Goal: Task Accomplishment & Management: Manage account settings

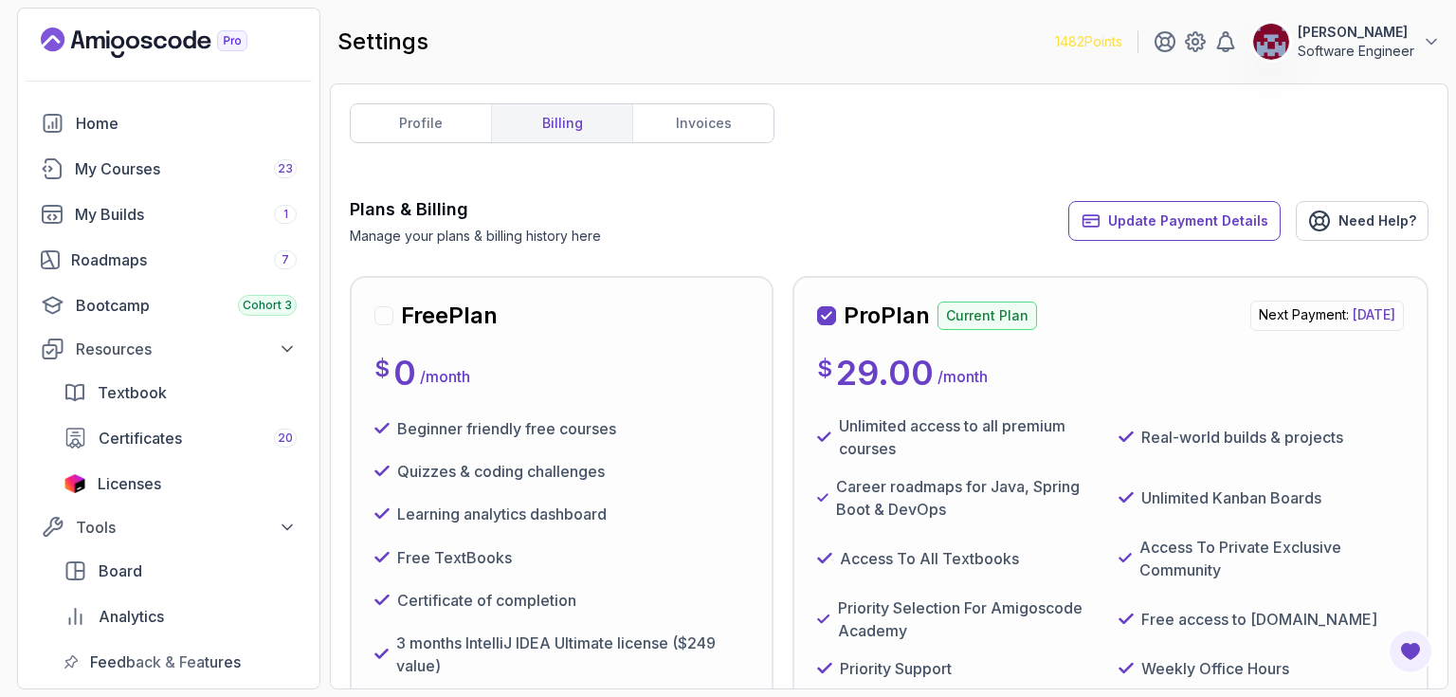
click at [874, 196] on div "Plans & Billing Manage your plans & billing history here Update Payment Details…" at bounding box center [889, 220] width 1079 height 49
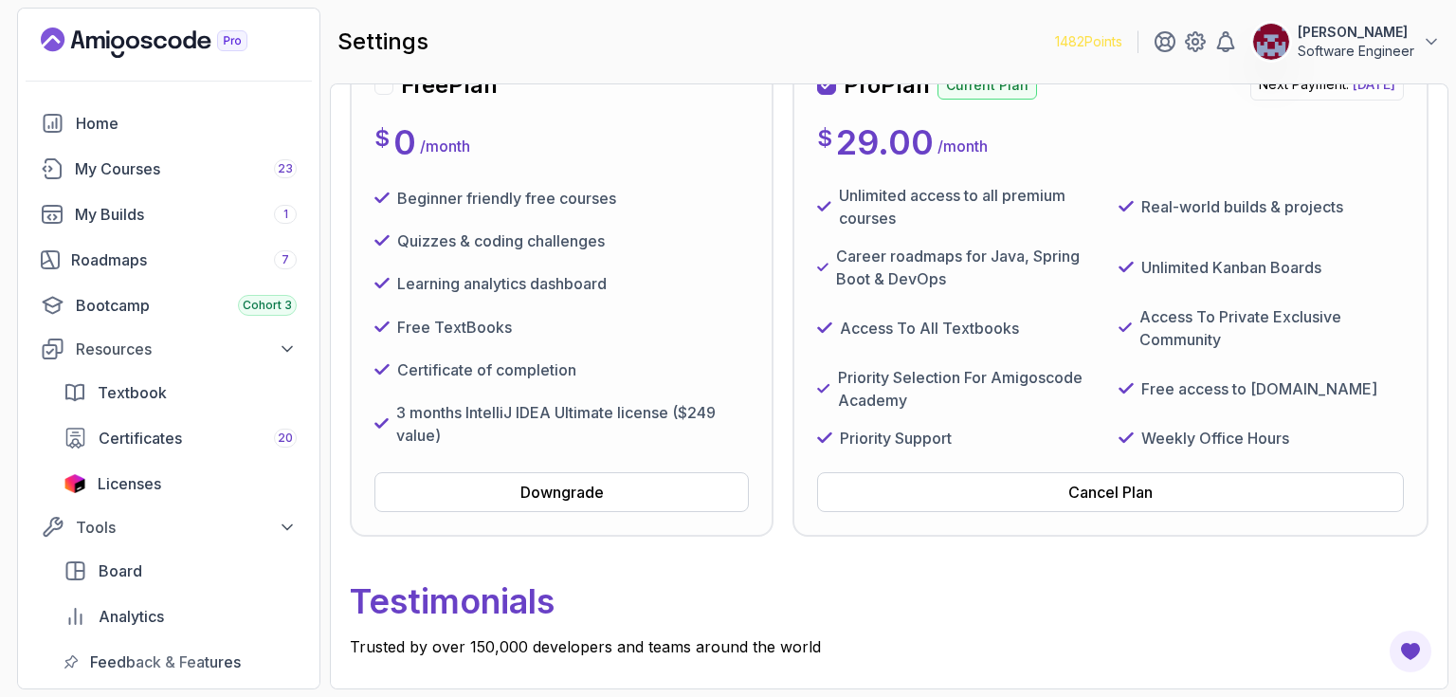
scroll to position [190, 0]
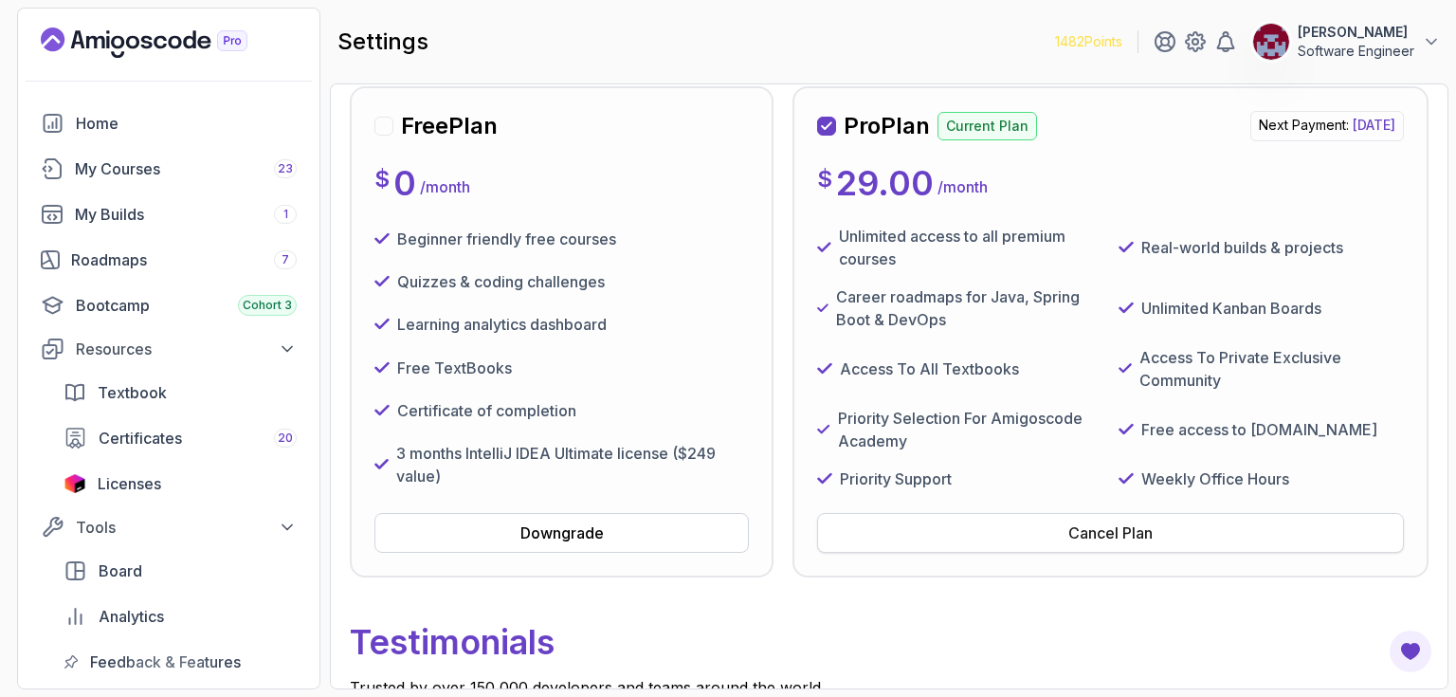
click at [1119, 535] on div "Cancel Plan" at bounding box center [1110, 532] width 84 height 23
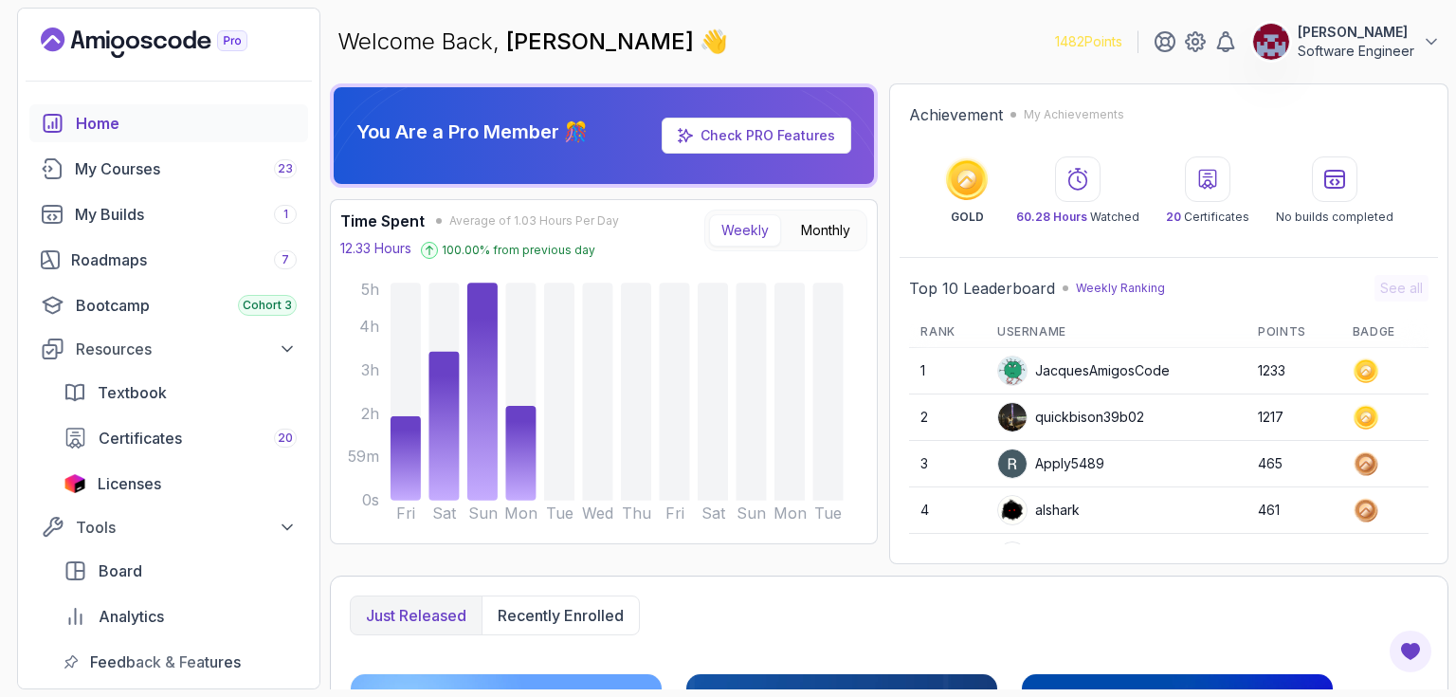
click at [891, 169] on div "Achievement My Achievements GOLD 60.28 Hours Watched 20 Certificates No builds …" at bounding box center [1168, 323] width 559 height 481
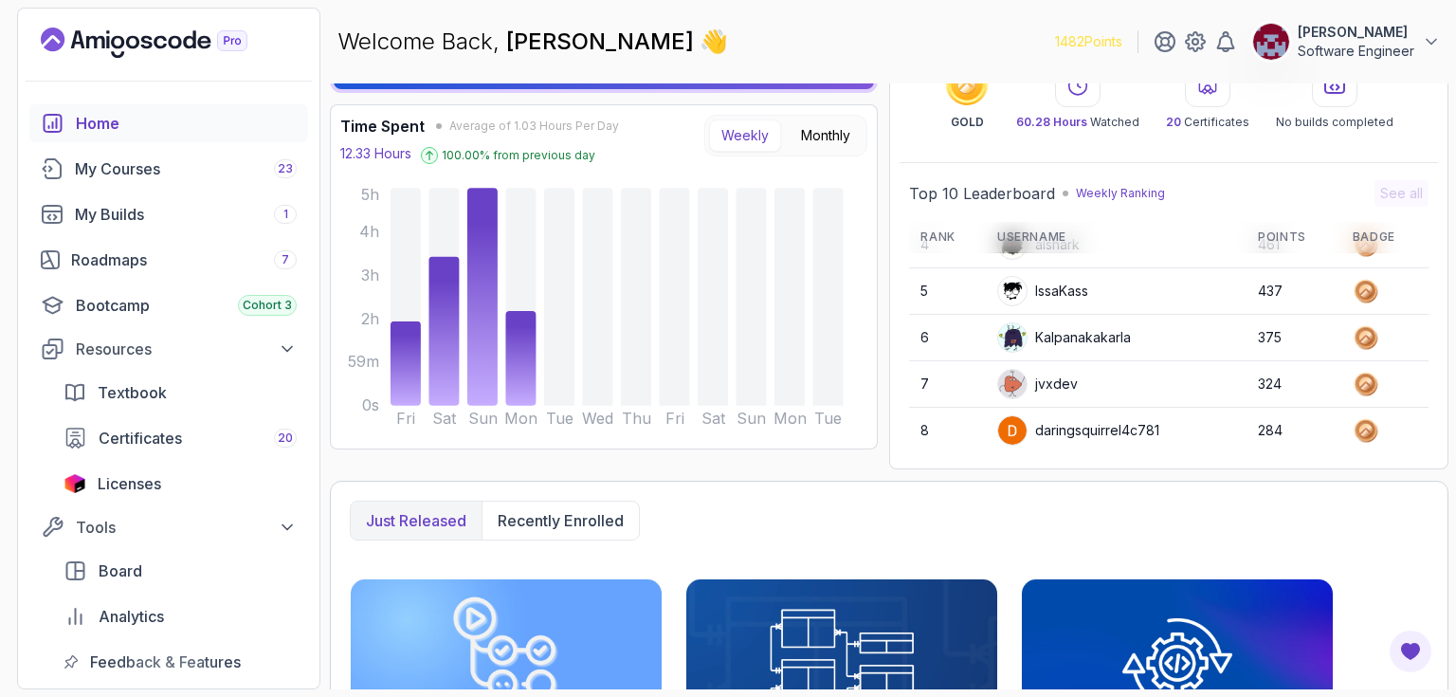
scroll to position [76, 0]
